Goal: Task Accomplishment & Management: Use online tool/utility

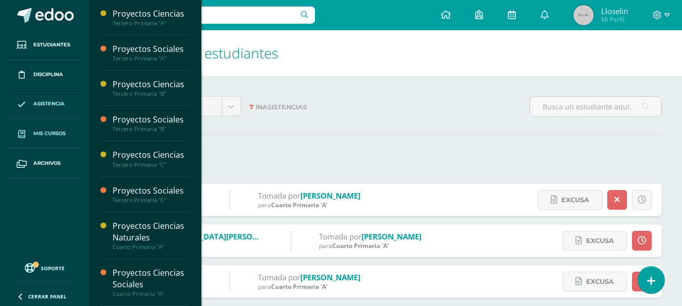
click at [53, 137] on span "Mis cursos" at bounding box center [49, 134] width 32 height 8
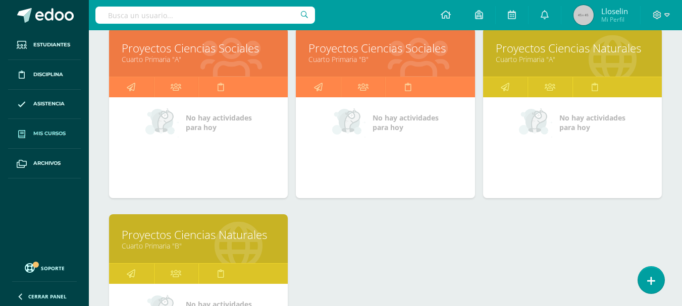
scroll to position [532, 0]
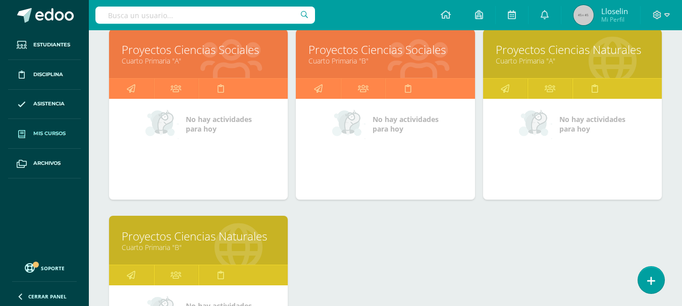
click at [358, 55] on link "Proyectos Ciencias Sociales" at bounding box center [384, 50] width 153 height 16
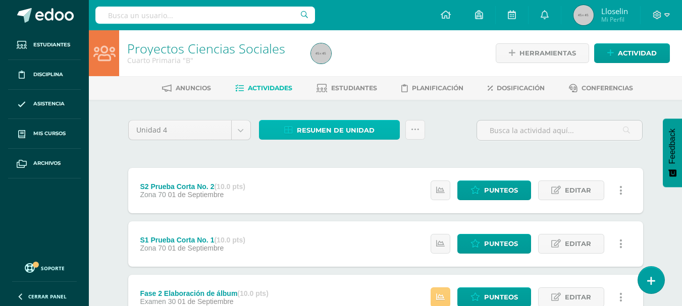
click at [360, 128] on span "Resumen de unidad" at bounding box center [336, 130] width 78 height 19
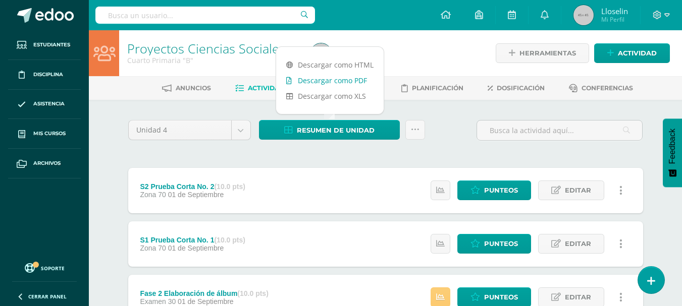
click at [334, 78] on link "Descargar como PDF" at bounding box center [329, 81] width 107 height 16
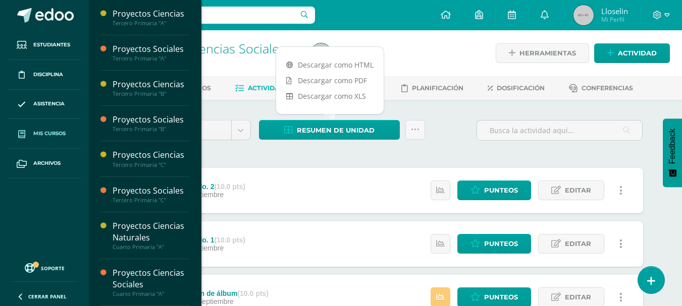
click at [29, 128] on span at bounding box center [22, 134] width 18 height 18
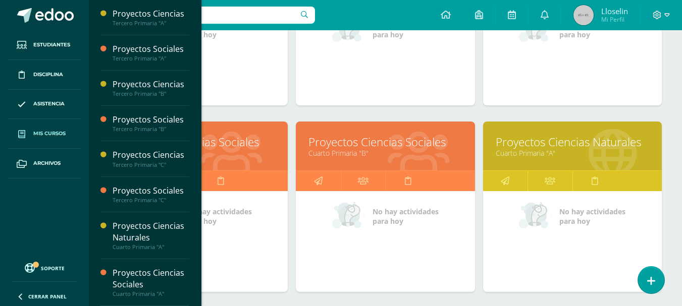
scroll to position [505, 0]
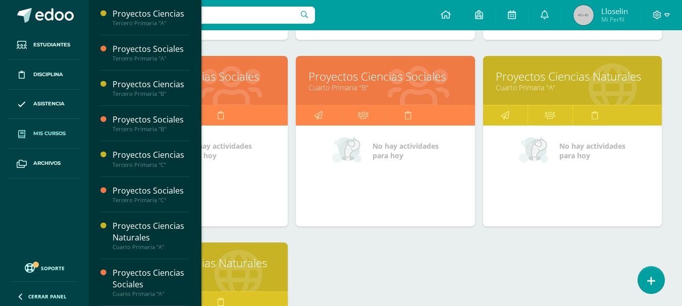
click at [242, 269] on link "Proyectos Ciencias Naturales" at bounding box center [198, 263] width 153 height 16
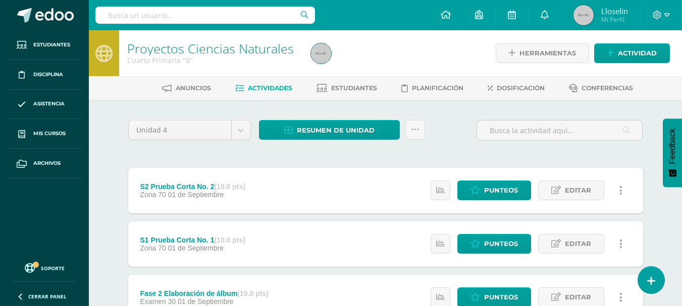
click at [339, 129] on span "Resumen de unidad" at bounding box center [336, 130] width 78 height 19
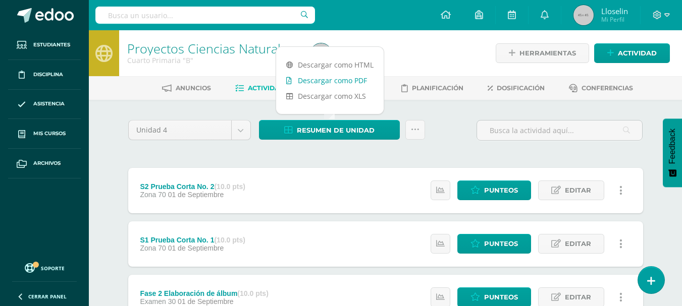
click at [318, 81] on link "Descargar como PDF" at bounding box center [329, 81] width 107 height 16
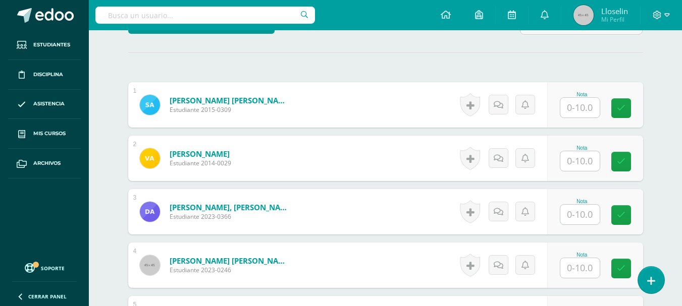
scroll to position [273, 0]
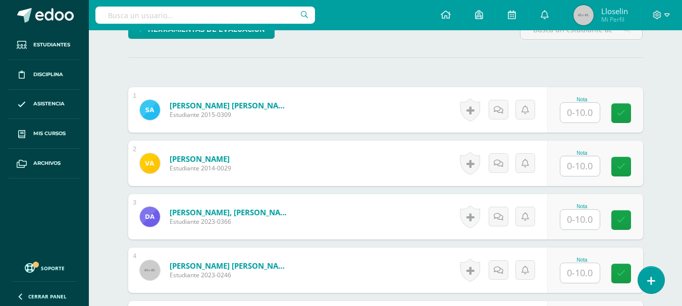
click at [584, 116] on input "text" at bounding box center [579, 113] width 39 height 20
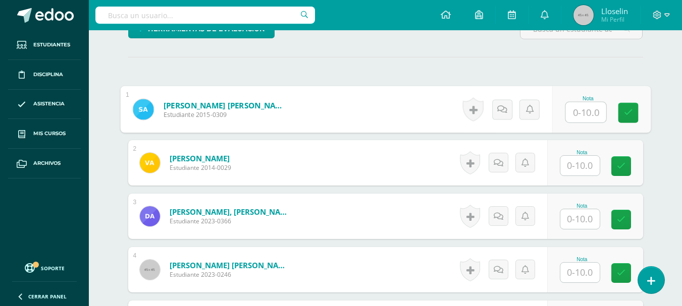
scroll to position [274, 0]
type input "6"
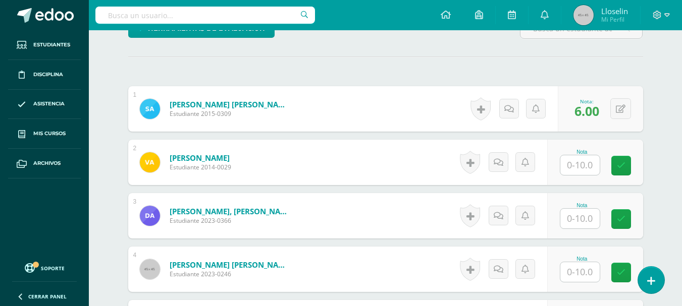
click at [584, 116] on span "6.00" at bounding box center [586, 110] width 25 height 17
click at [576, 169] on input "text" at bounding box center [579, 165] width 39 height 20
type input "8"
type input "}"
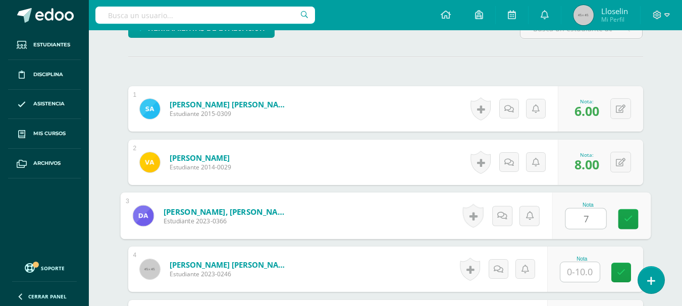
type input "7"
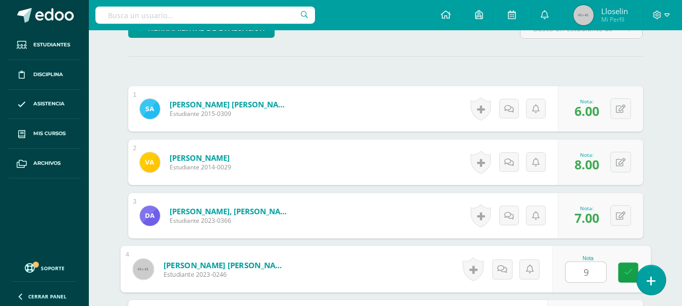
type input "9"
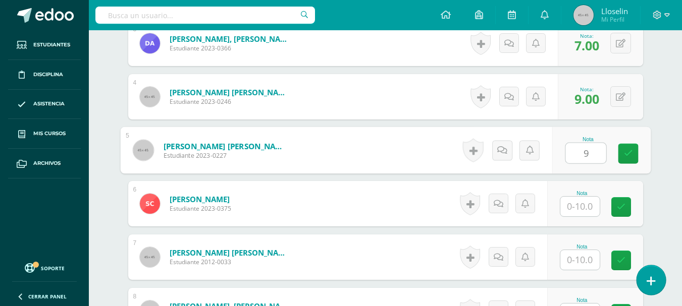
type input "9"
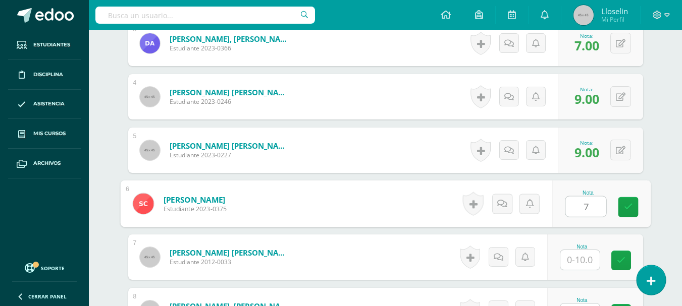
type input "7"
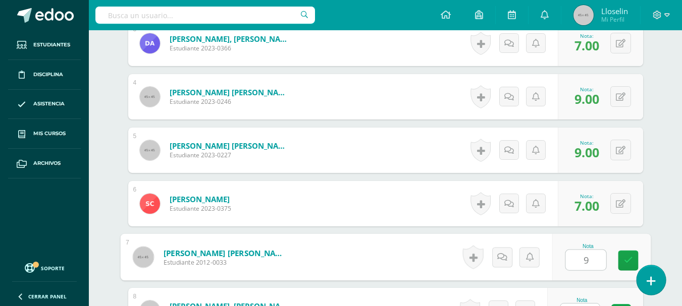
type input "9"
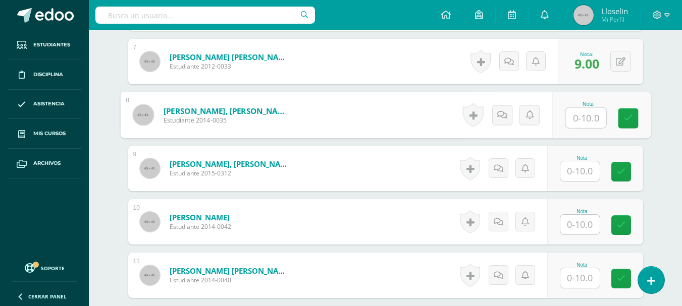
scroll to position [648, 0]
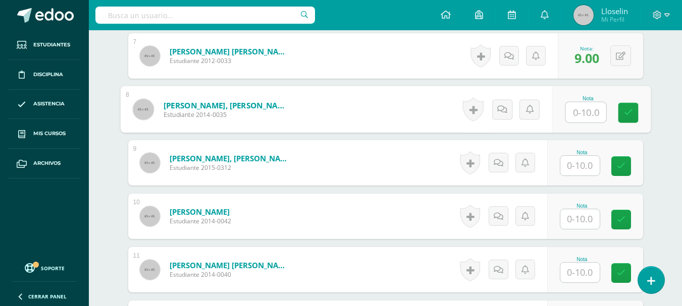
click at [591, 115] on input "text" at bounding box center [585, 112] width 40 height 20
type input "6"
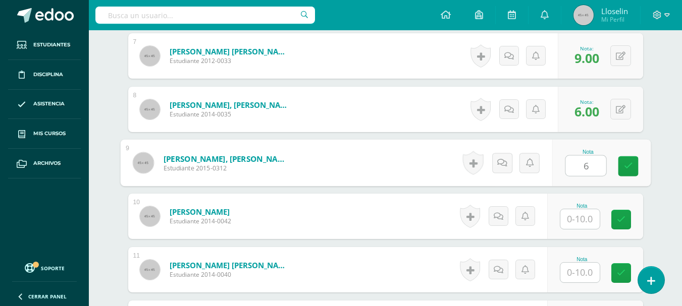
type input "6"
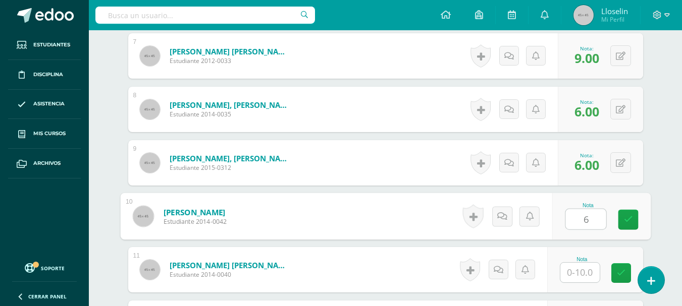
type input "6"
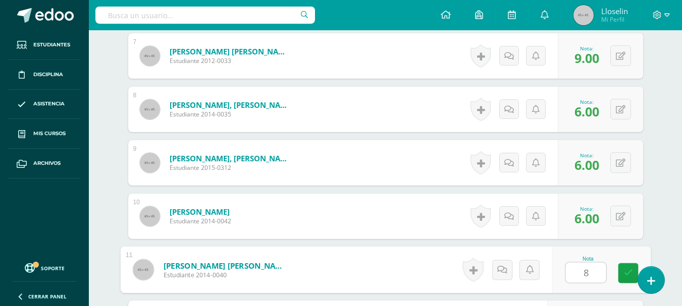
type input "8"
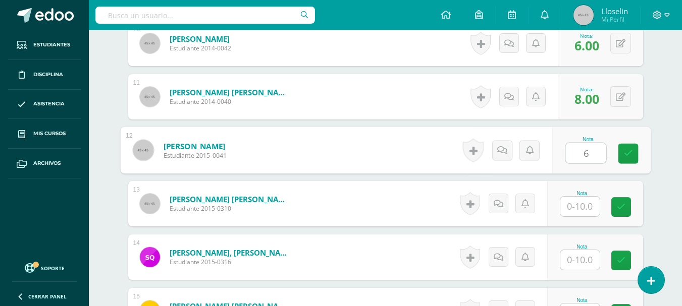
type input "6"
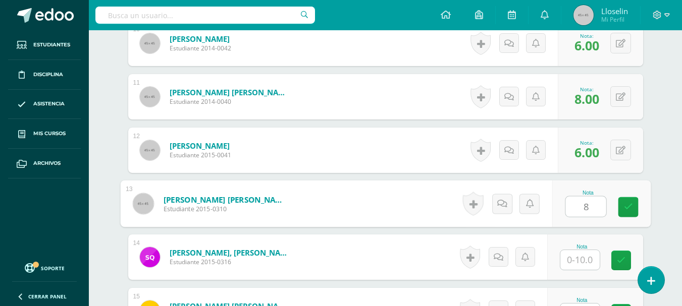
type input "8"
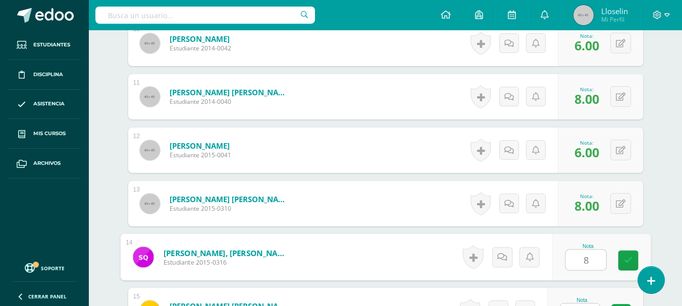
type input "8"
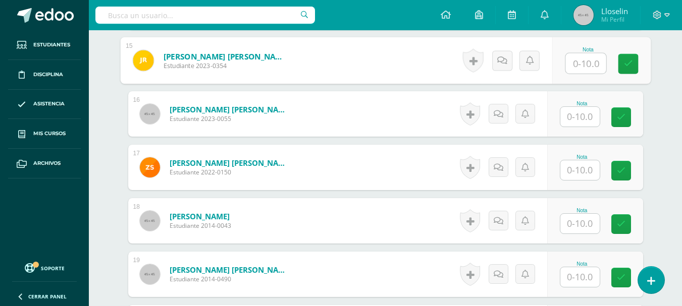
scroll to position [1045, 0]
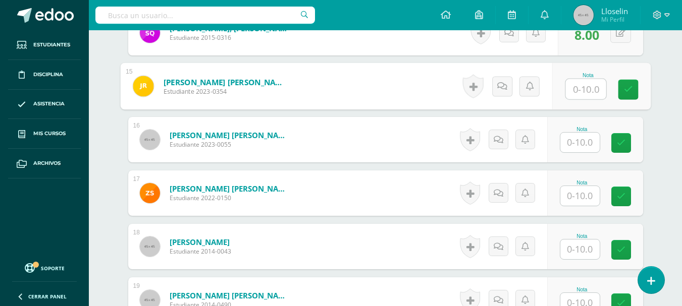
click at [591, 88] on input "text" at bounding box center [585, 89] width 40 height 20
type input "6"
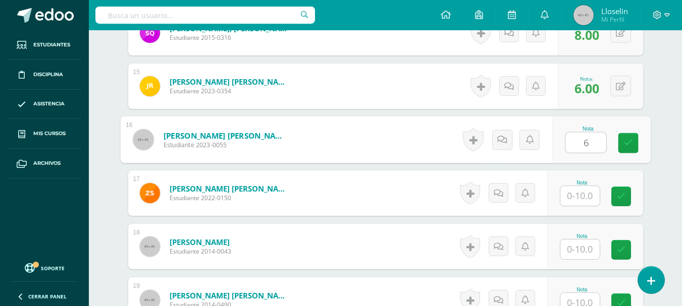
type input "6"
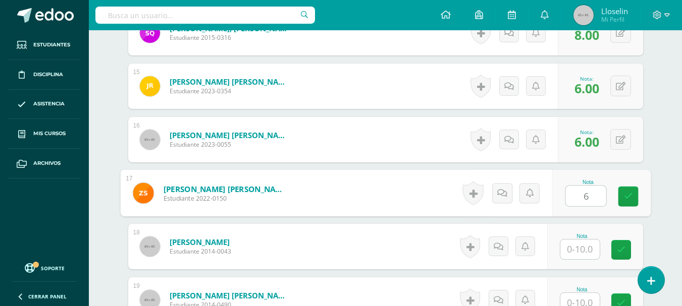
type input "6"
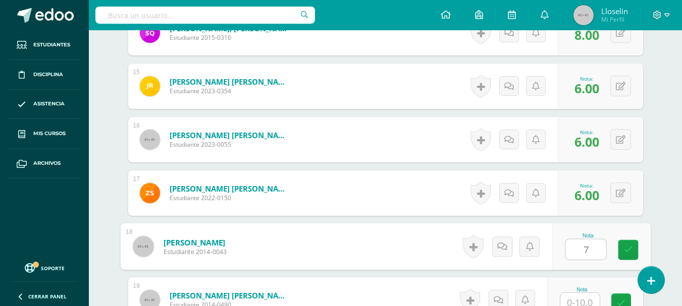
type input "7"
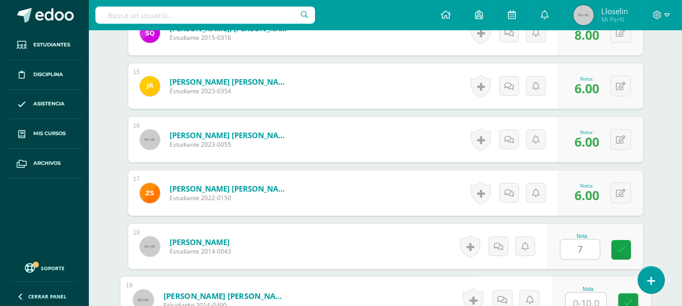
scroll to position [1052, 0]
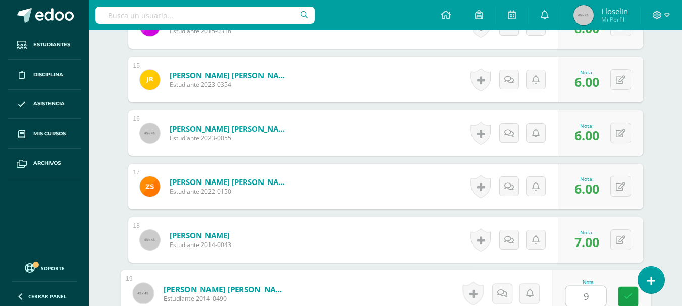
type input "9"
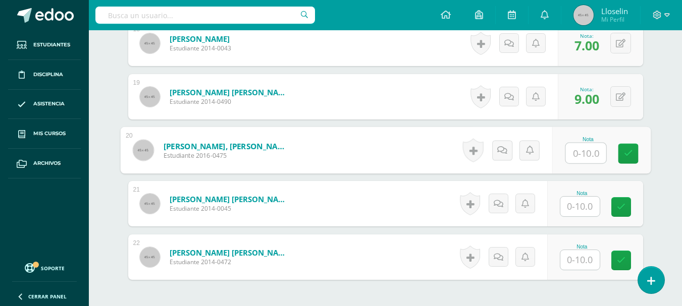
scroll to position [1295, 0]
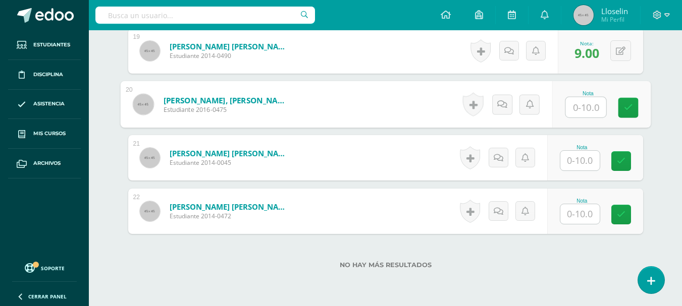
click at [595, 101] on input "text" at bounding box center [585, 107] width 40 height 20
type input "9"
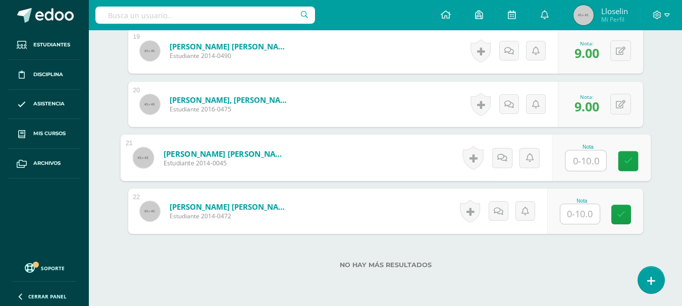
click at [585, 160] on input "text" at bounding box center [585, 161] width 40 height 20
type input "9"
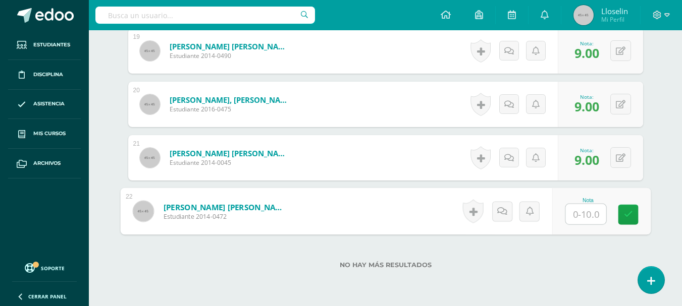
type input "8"
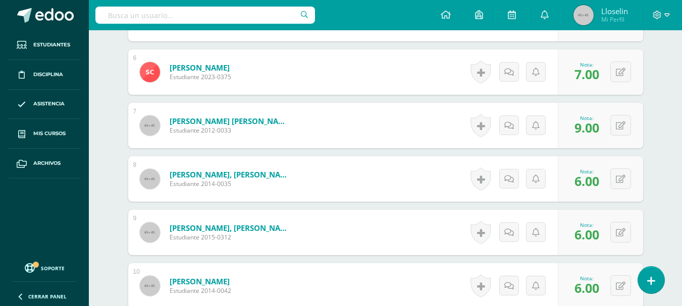
scroll to position [590, 0]
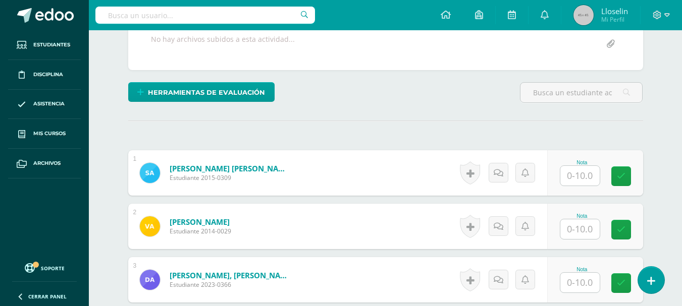
scroll to position [210, 0]
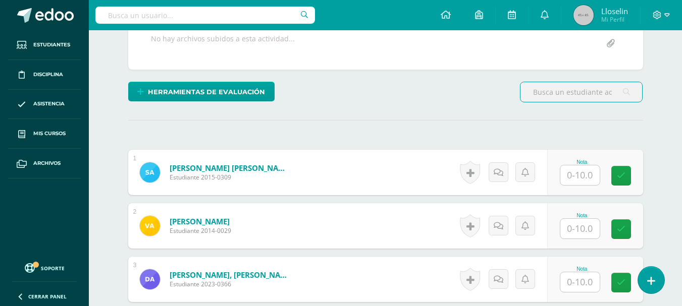
click at [592, 176] on input "text" at bounding box center [579, 175] width 39 height 20
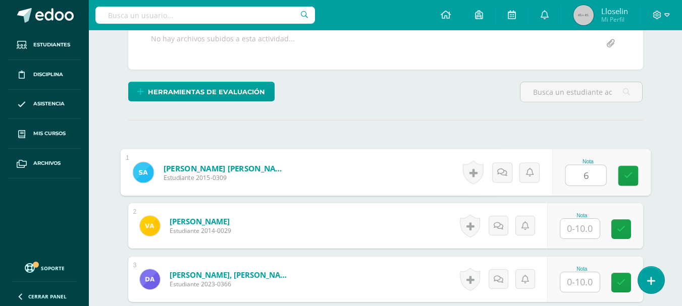
type input "6"
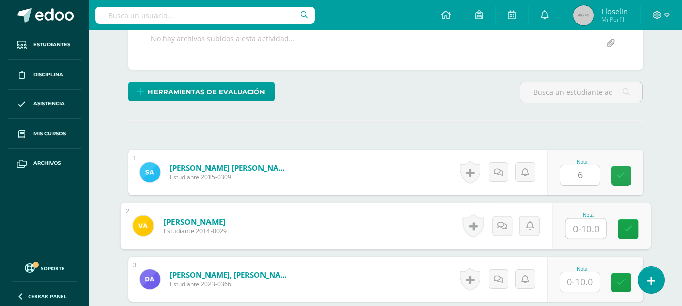
scroll to position [211, 0]
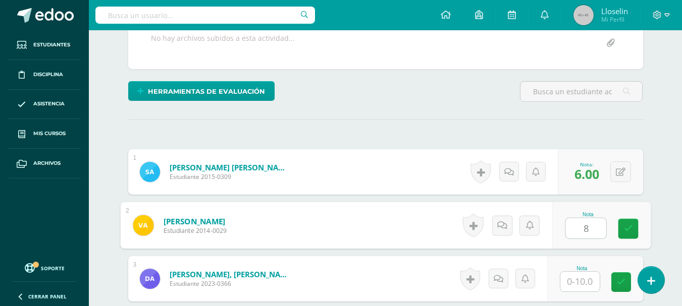
type input "8"
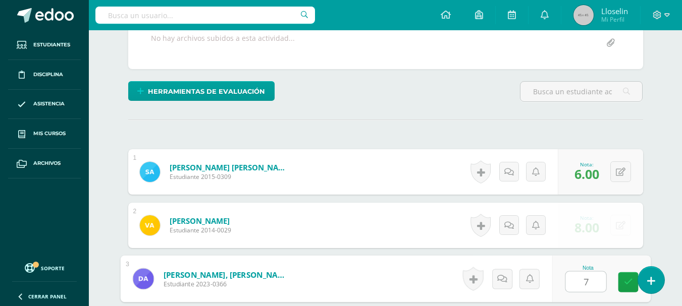
type input "7"
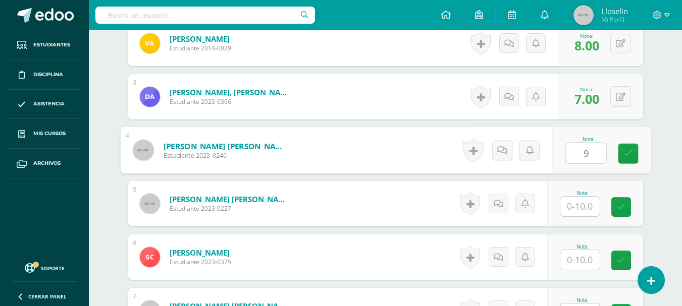
type input "9"
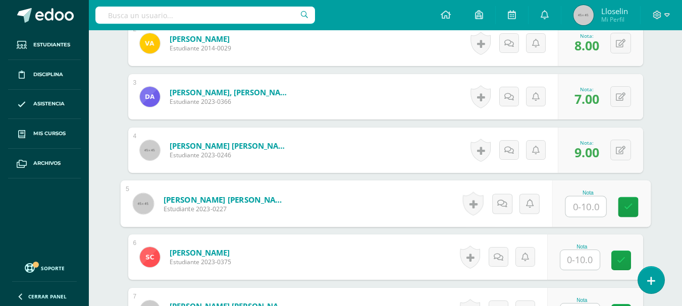
click at [595, 205] on input "text" at bounding box center [585, 207] width 40 height 20
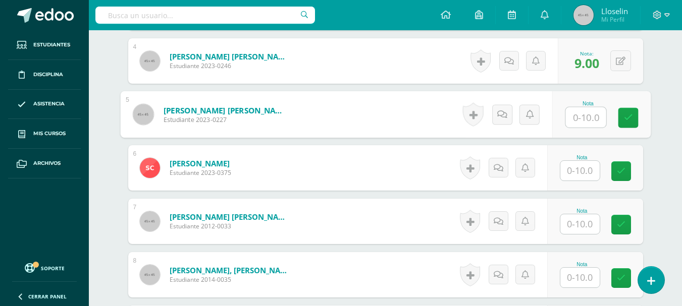
scroll to position [494, 0]
